Goal: Task Accomplishment & Management: Manage account settings

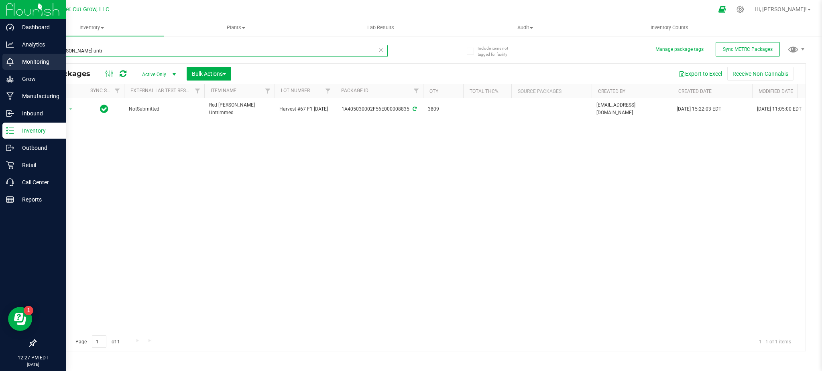
drag, startPoint x: 88, startPoint y: 48, endPoint x: 0, endPoint y: 65, distance: 89.4
click at [0, 65] on div "Dashboard Analytics Monitoring Grow Manufacturing Inbound Inventory Outbound Re…" at bounding box center [411, 185] width 822 height 371
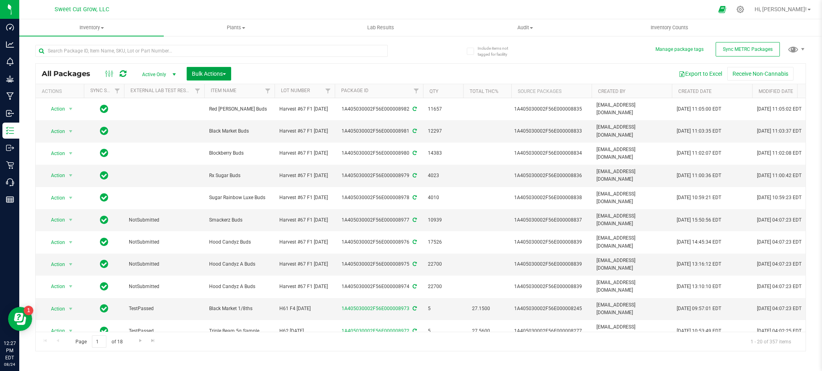
click at [221, 71] on span "Bulk Actions" at bounding box center [209, 74] width 34 height 6
click at [236, 106] on span "Add to outbound order" at bounding box center [218, 106] width 55 height 6
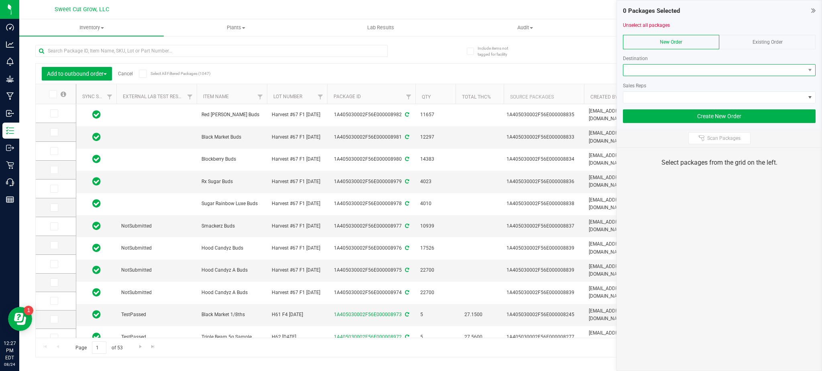
click at [669, 70] on span at bounding box center [714, 70] width 182 height 11
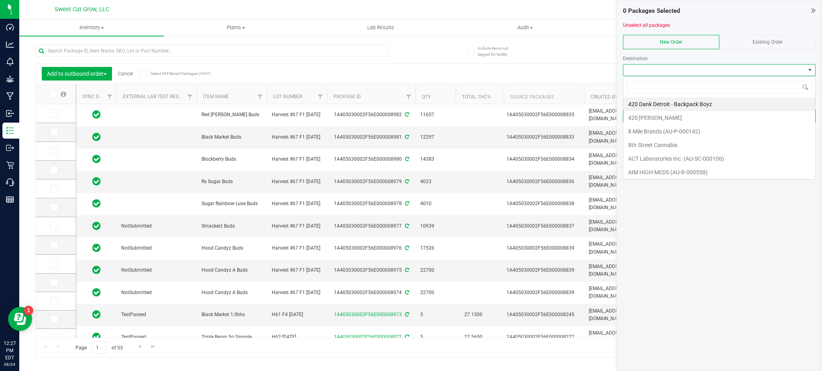
scroll to position [12, 193]
click at [680, 104] on li "420 Dank Detroit - Backpack Boyz" at bounding box center [719, 104] width 192 height 14
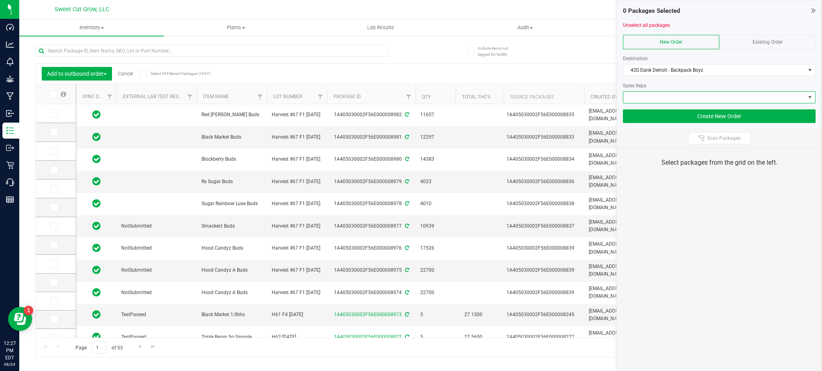
click at [666, 93] on span at bounding box center [714, 97] width 182 height 11
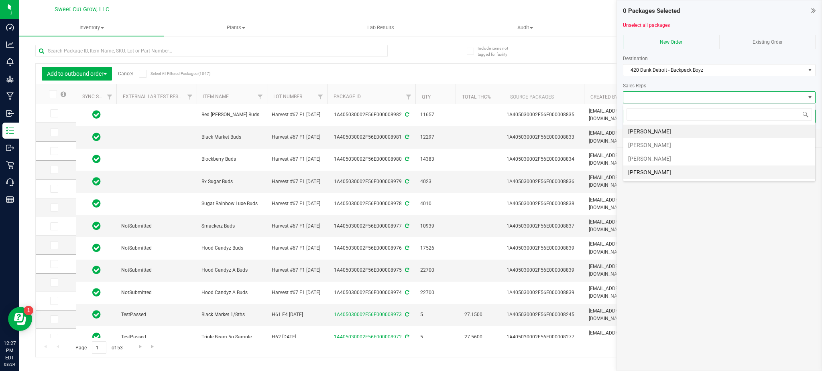
click at [657, 171] on li "[PERSON_NAME]" at bounding box center [719, 173] width 192 height 14
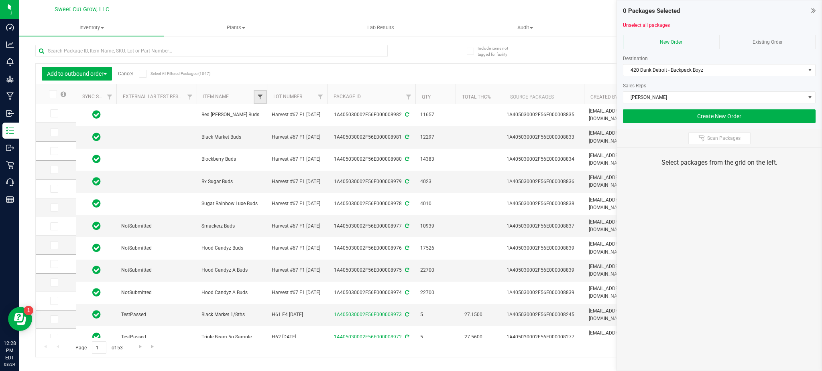
click at [258, 97] on span "Filter" at bounding box center [260, 97] width 6 height 6
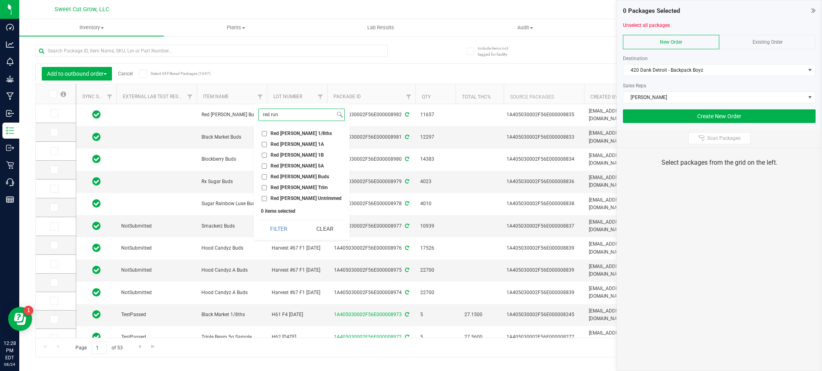
type input "red run"
click at [270, 144] on label "Red [PERSON_NAME] 1A" at bounding box center [293, 144] width 62 height 5
click at [267, 144] on input "Red [PERSON_NAME] 1A" at bounding box center [264, 144] width 5 height 5
click at [281, 226] on button "Filter" at bounding box center [278, 229] width 40 height 18
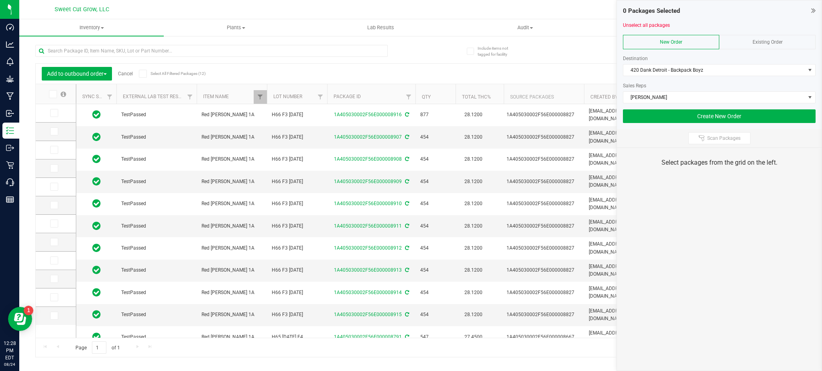
click at [300, 89] on th "Lot Number" at bounding box center [297, 94] width 60 height 20
click at [55, 113] on icon at bounding box center [53, 113] width 5 height 0
click at [0, 0] on input "checkbox" at bounding box center [0, 0] width 0 height 0
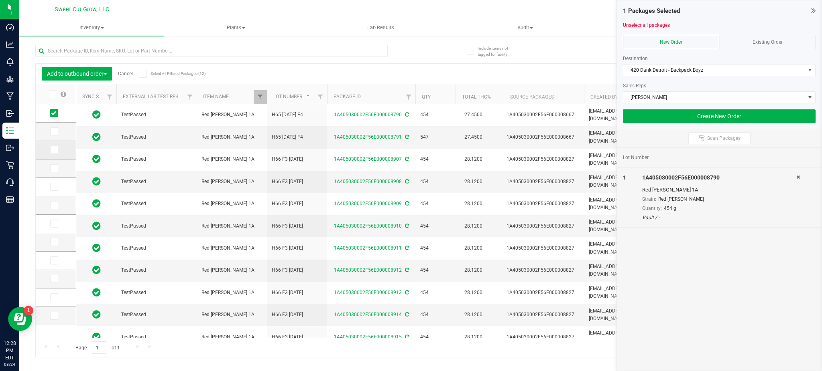
click at [55, 150] on icon at bounding box center [53, 150] width 5 height 0
click at [0, 0] on input "checkbox" at bounding box center [0, 0] width 0 height 0
click at [261, 96] on span "Filter" at bounding box center [260, 97] width 6 height 6
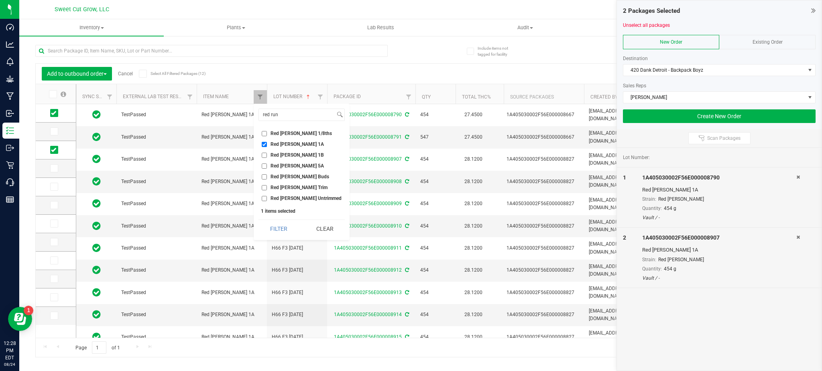
click at [267, 144] on label "Red [PERSON_NAME] 1A" at bounding box center [293, 144] width 62 height 5
click at [267, 144] on input "Red [PERSON_NAME] 1A" at bounding box center [264, 144] width 5 height 5
checkbox input "false"
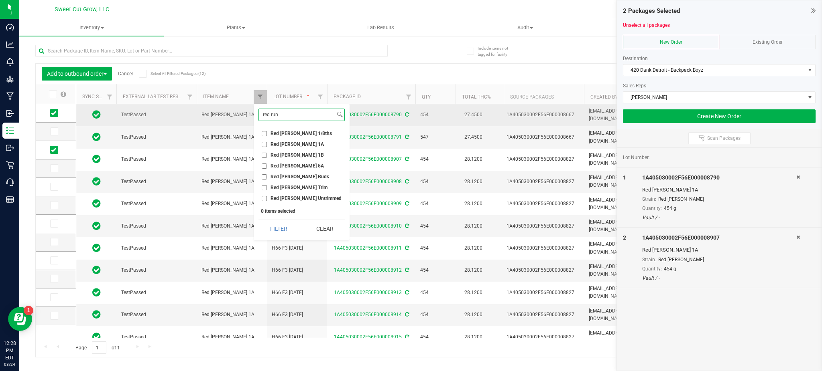
drag, startPoint x: 286, startPoint y: 114, endPoint x: 143, endPoint y: 113, distance: 142.8
click at [143, 113] on body "Dashboard Analytics Monitoring Grow Manufacturing Inbound Inventory Outbound Re…" at bounding box center [411, 185] width 822 height 371
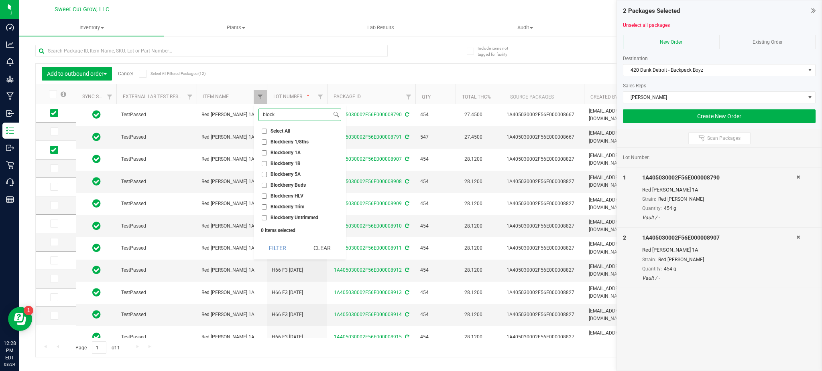
type input "block"
click at [281, 153] on span "Blockberry 1A" at bounding box center [285, 152] width 30 height 5
click at [267, 153] on input "Blockberry 1A" at bounding box center [264, 152] width 5 height 5
click at [274, 244] on button "Filter" at bounding box center [277, 248] width 39 height 18
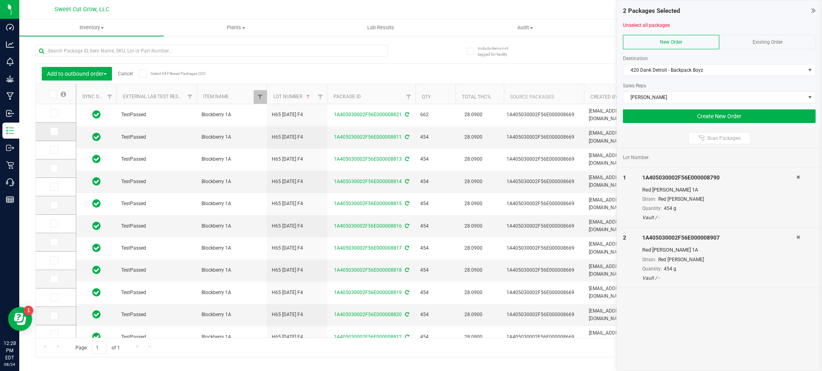
click at [57, 132] on span at bounding box center [54, 132] width 8 height 8
click at [0, 0] on input "checkbox" at bounding box center [0, 0] width 0 height 0
click at [54, 150] on icon at bounding box center [53, 150] width 5 height 0
click at [0, 0] on input "checkbox" at bounding box center [0, 0] width 0 height 0
click at [306, 87] on th "Lot Number" at bounding box center [297, 94] width 60 height 20
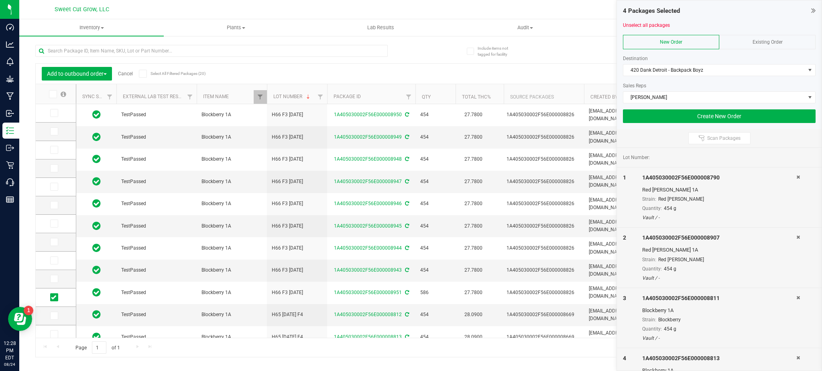
click at [306, 87] on th "Lot Number" at bounding box center [297, 94] width 60 height 20
click at [263, 96] on span "Filter" at bounding box center [260, 97] width 6 height 6
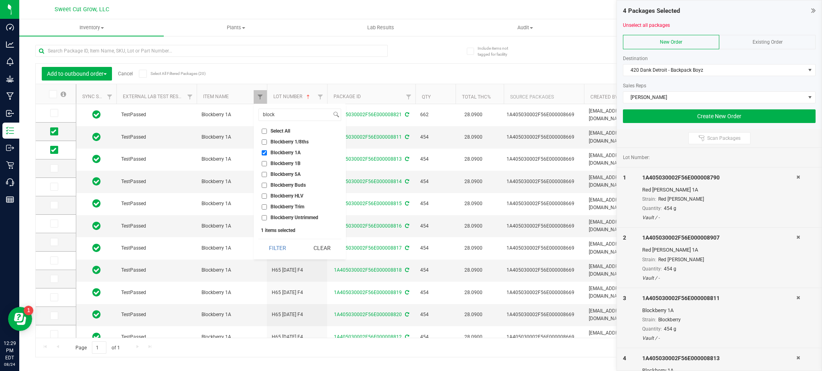
click at [279, 152] on span "Blockberry 1A" at bounding box center [285, 152] width 30 height 5
click at [267, 152] on input "Blockberry 1A" at bounding box center [264, 152] width 5 height 5
checkbox input "false"
drag, startPoint x: 292, startPoint y: 113, endPoint x: 124, endPoint y: 138, distance: 170.4
click at [124, 138] on body "Dashboard Analytics Monitoring Grow Manufacturing Inbound Inventory Outbound Re…" at bounding box center [411, 185] width 822 height 371
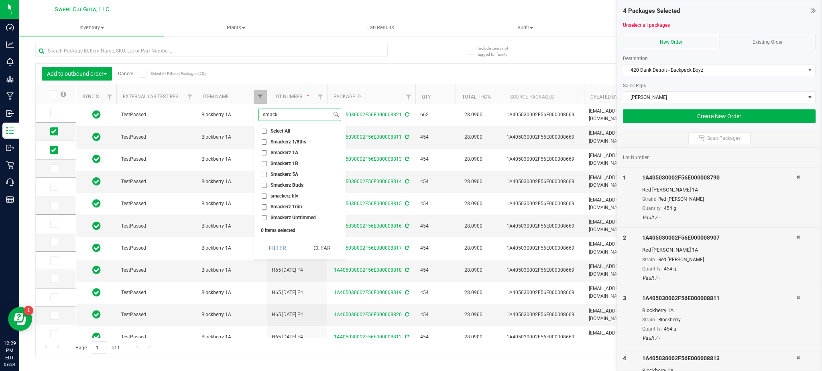
type input "smack"
click at [287, 156] on label "Smackerz 1A" at bounding box center [280, 152] width 37 height 5
click at [267, 156] on input "Smackerz 1A" at bounding box center [264, 152] width 5 height 5
click at [288, 247] on button "Filter" at bounding box center [277, 248] width 39 height 18
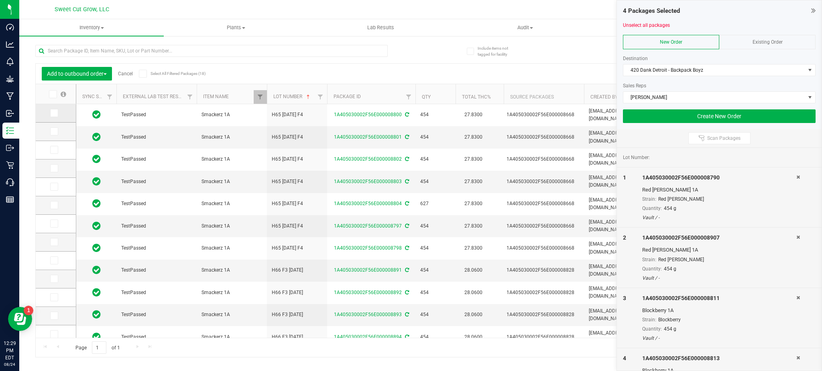
click at [57, 112] on span at bounding box center [54, 113] width 8 height 8
click at [0, 0] on input "checkbox" at bounding box center [0, 0] width 0 height 0
click at [260, 96] on span "Filter" at bounding box center [260, 97] width 6 height 6
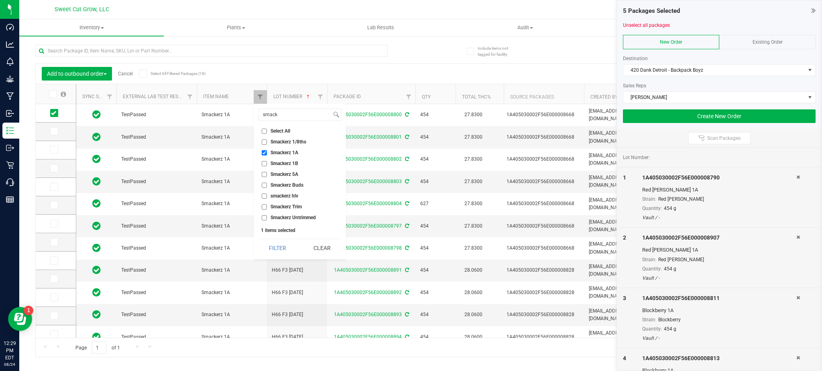
click at [289, 152] on span "Smackerz 1A" at bounding box center [284, 152] width 28 height 5
click at [267, 152] on input "Smackerz 1A" at bounding box center [264, 152] width 5 height 5
checkbox input "false"
drag, startPoint x: 286, startPoint y: 116, endPoint x: 138, endPoint y: 127, distance: 148.9
click at [138, 127] on body "Dashboard Analytics Monitoring Grow Manufacturing Inbound Inventory Outbound Re…" at bounding box center [411, 185] width 822 height 371
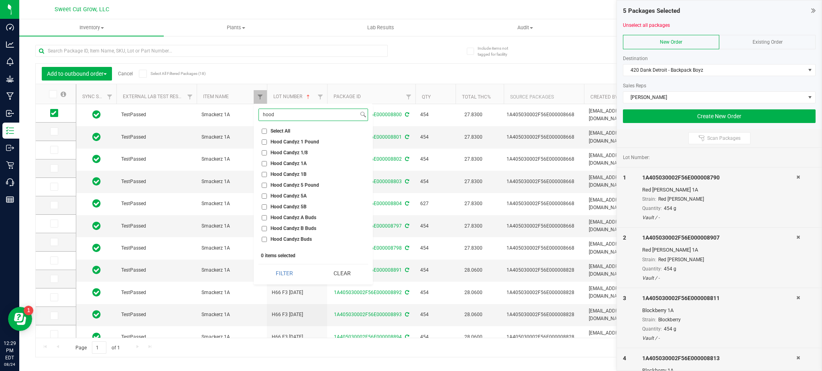
type input "hood"
click at [281, 194] on span "Hood Candyz 5A" at bounding box center [288, 196] width 36 height 5
click at [267, 194] on input "Hood Candyz 5A" at bounding box center [264, 196] width 5 height 5
checkbox input "true"
click at [292, 272] on button "Filter" at bounding box center [284, 274] width 52 height 18
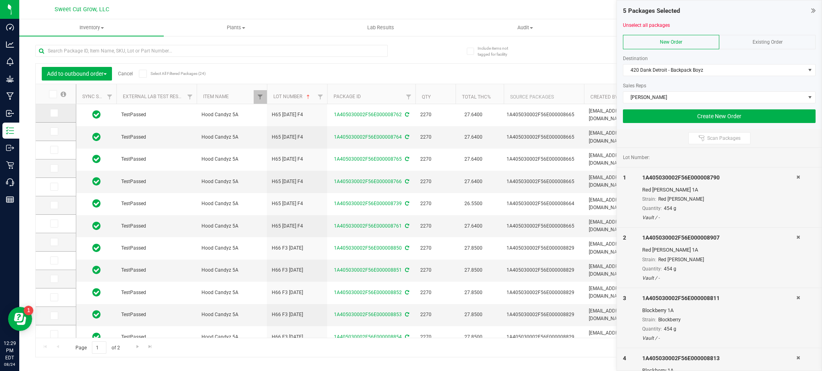
click at [54, 113] on icon at bounding box center [53, 113] width 5 height 0
click at [0, 0] on input "checkbox" at bounding box center [0, 0] width 0 height 0
click at [52, 132] on icon at bounding box center [53, 132] width 5 height 0
click at [0, 0] on input "checkbox" at bounding box center [0, 0] width 0 height 0
click at [53, 150] on icon at bounding box center [53, 150] width 5 height 0
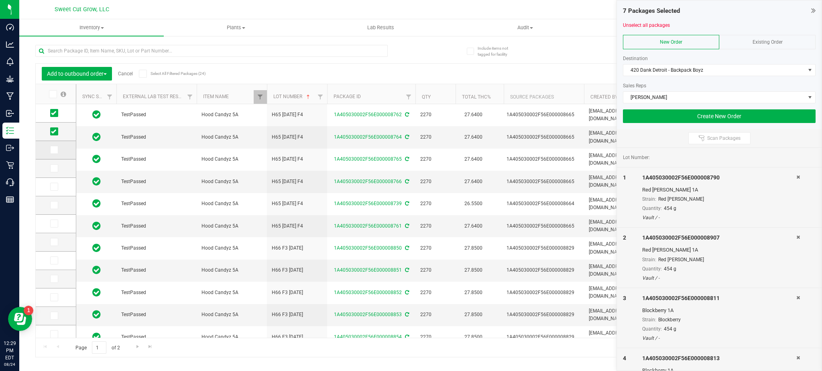
click at [0, 0] on input "checkbox" at bounding box center [0, 0] width 0 height 0
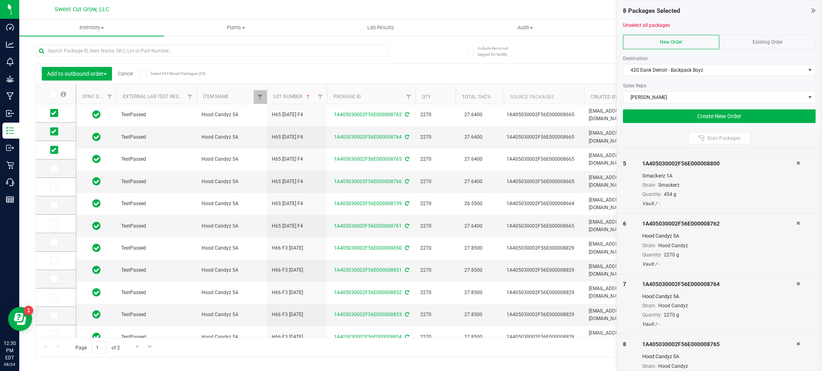
scroll to position [279, 0]
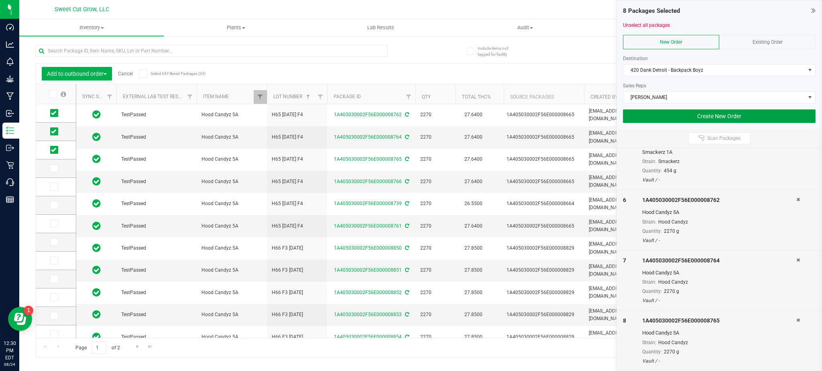
click at [721, 111] on button "Create New Order" at bounding box center [719, 117] width 193 height 14
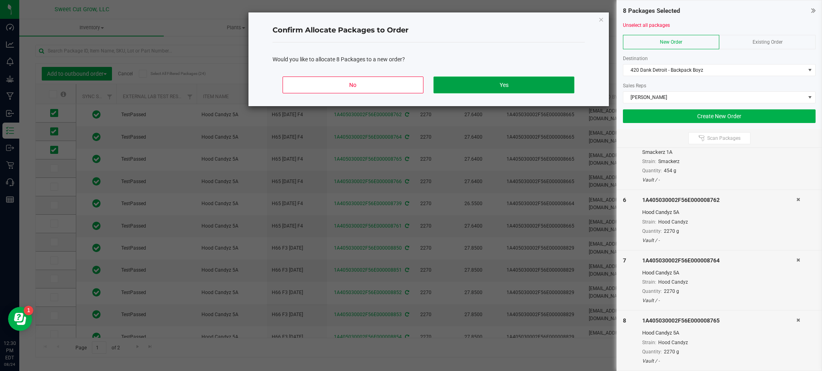
click at [490, 79] on button "Yes" at bounding box center [503, 85] width 140 height 17
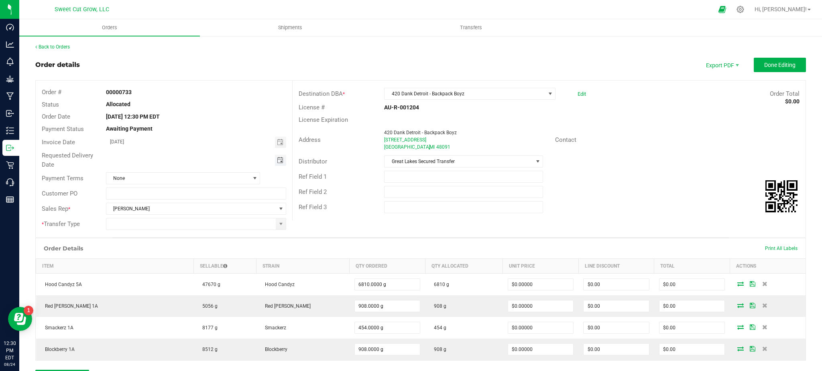
click at [279, 161] on span "Toggle calendar" at bounding box center [280, 160] width 6 height 6
click at [168, 251] on span "26" at bounding box center [165, 250] width 12 height 12
type input "[DATE]"
click at [152, 177] on span "None" at bounding box center [178, 178] width 144 height 11
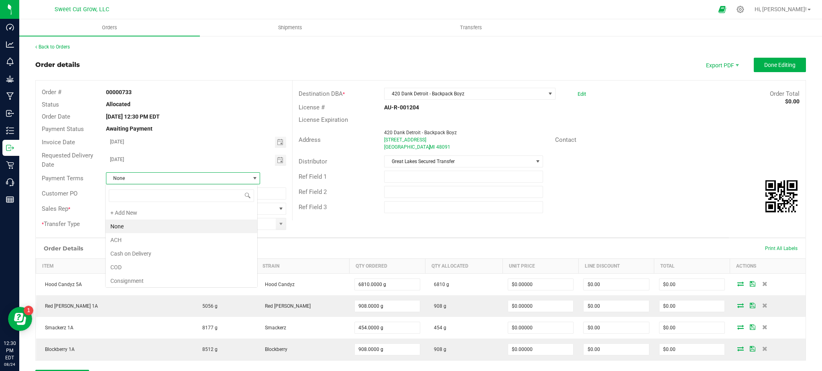
scroll to position [12, 152]
click at [150, 267] on li "COD" at bounding box center [181, 268] width 152 height 14
click at [282, 225] on span at bounding box center [281, 224] width 10 height 11
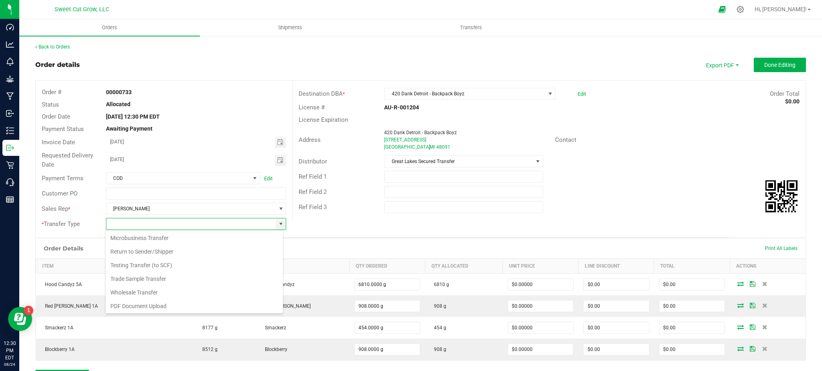
scroll to position [84, 0]
click at [163, 292] on li "Wholesale Transfer" at bounding box center [193, 292] width 177 height 14
type input "Wholesale Transfer"
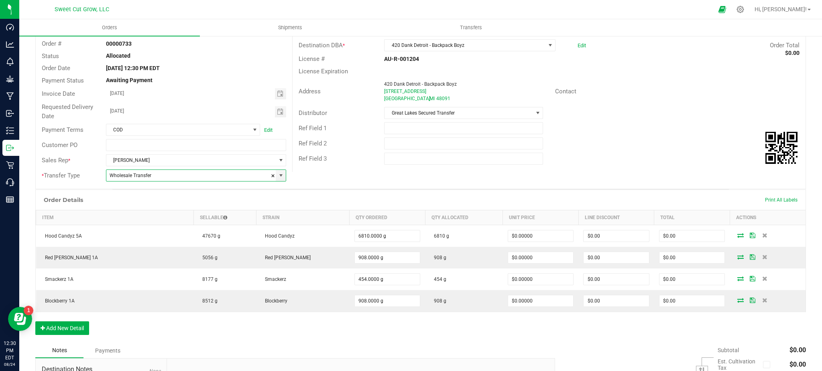
scroll to position [60, 0]
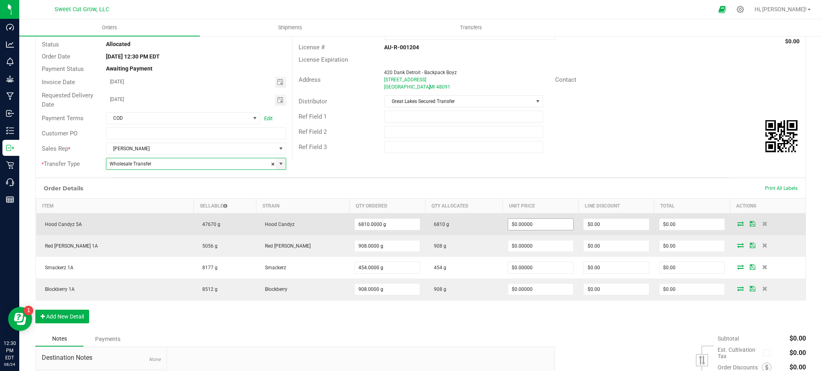
type input "0"
click at [538, 227] on input "0" at bounding box center [540, 224] width 65 height 11
click at [508, 226] on input "0" at bounding box center [540, 224] width 65 height 11
paste input "1.762114537"
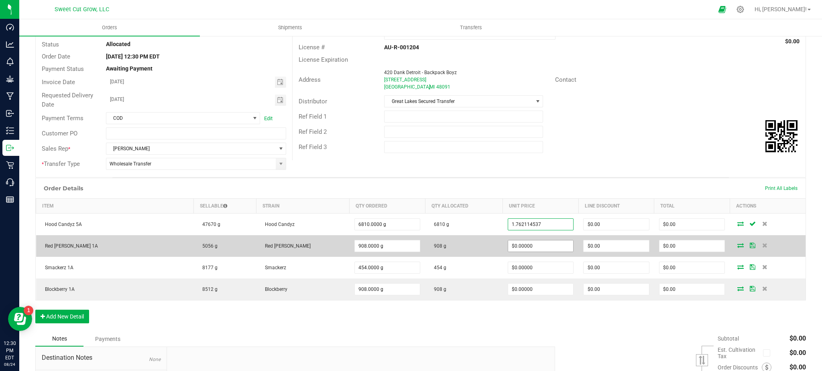
type input "1.762114537"
type input "0"
type input "$1.76211"
type input "$12,000.00"
click at [512, 244] on input "0" at bounding box center [540, 246] width 65 height 11
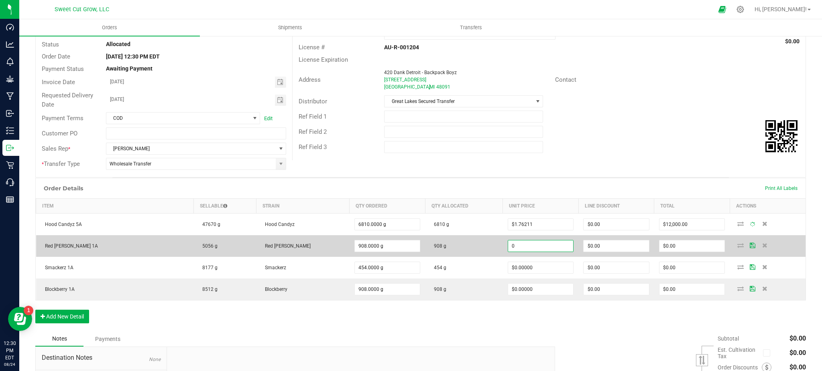
paste input "1.762114537"
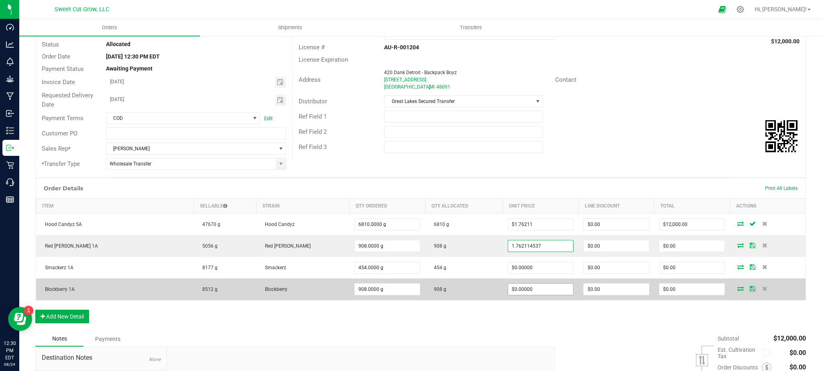
type input "$1.76211"
type input "$1,600.00"
click at [515, 294] on input "0" at bounding box center [540, 289] width 65 height 11
paste input "1.762114537"
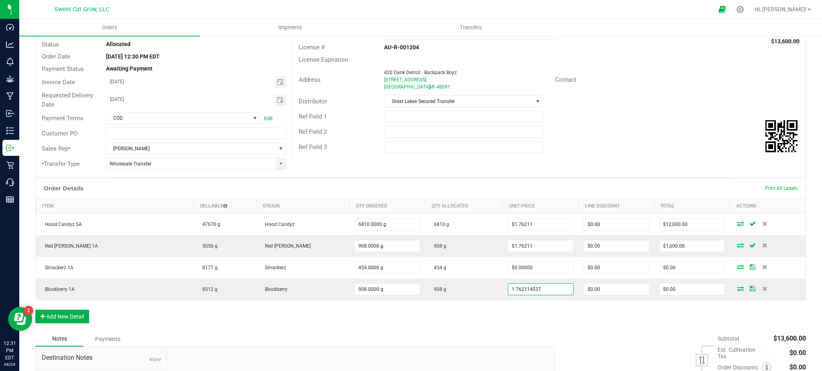
type input "$1.76211"
type input "$1,600.00"
click at [260, 332] on div "Notes Payments" at bounding box center [291, 339] width 513 height 15
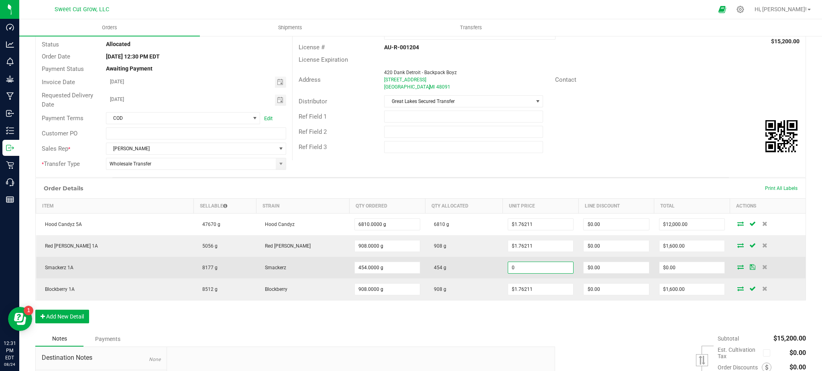
click at [513, 267] on input "0" at bounding box center [540, 267] width 65 height 11
paste input "1.651982379"
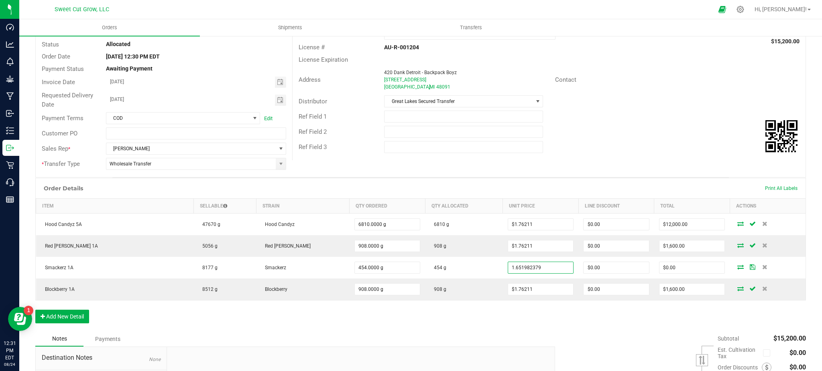
type input "$1.65198"
type input "$750.00"
click at [558, 321] on div "Order Details Print All Labels Item Sellable Strain Qty Ordered Qty Allocated U…" at bounding box center [420, 255] width 770 height 154
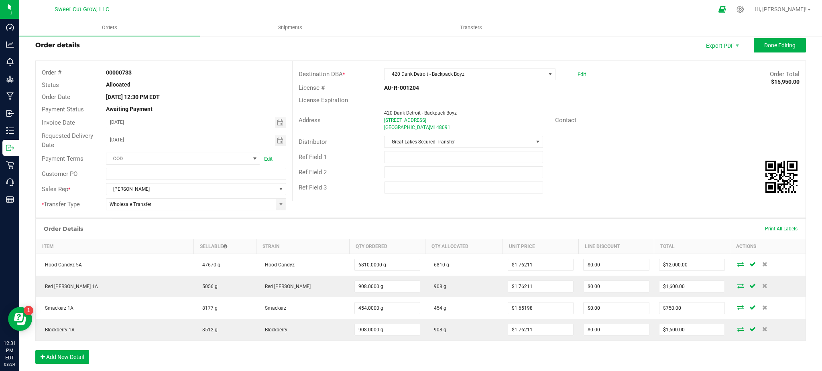
scroll to position [13, 0]
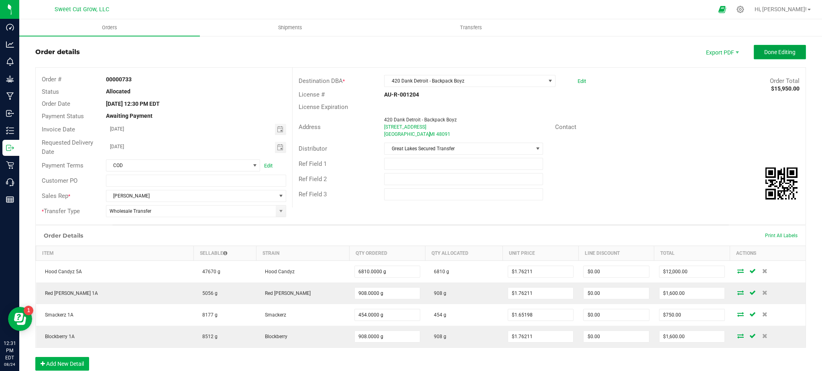
click at [779, 56] on button "Done Editing" at bounding box center [779, 52] width 52 height 14
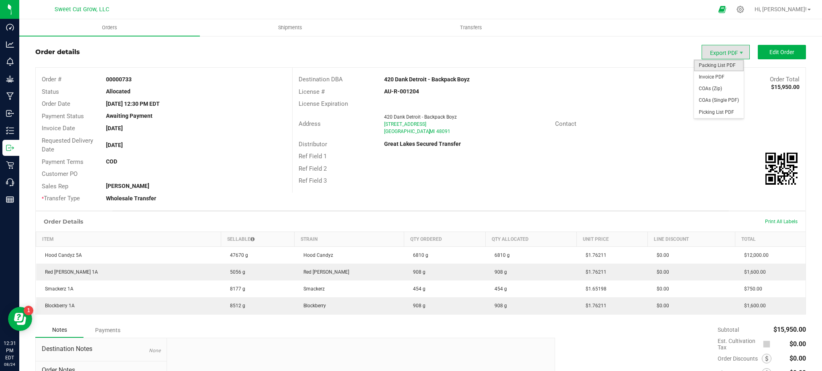
click at [718, 63] on span "Packing List PDF" at bounding box center [719, 66] width 50 height 12
click at [724, 75] on span "Invoice PDF" at bounding box center [719, 77] width 50 height 12
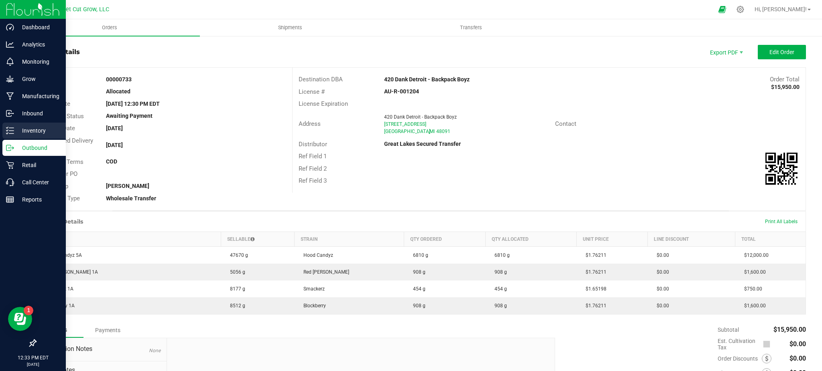
click at [36, 131] on p "Inventory" at bounding box center [38, 131] width 48 height 10
